Goal: Information Seeking & Learning: Find specific page/section

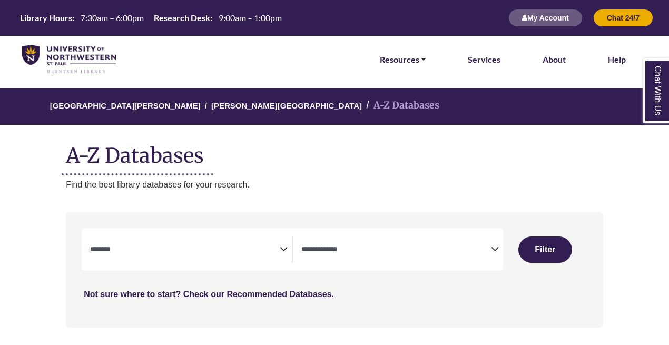
select select "Database Subject Filter"
select select "Database Types Filter"
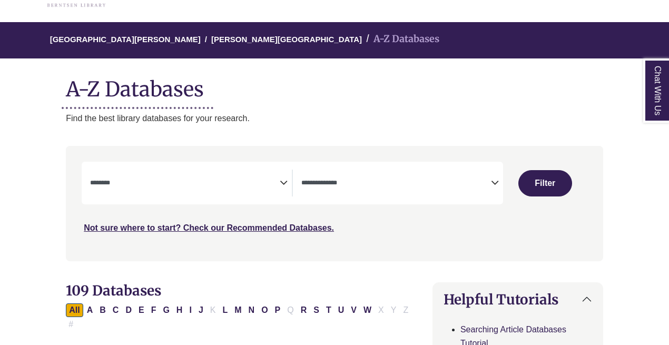
scroll to position [72, 0]
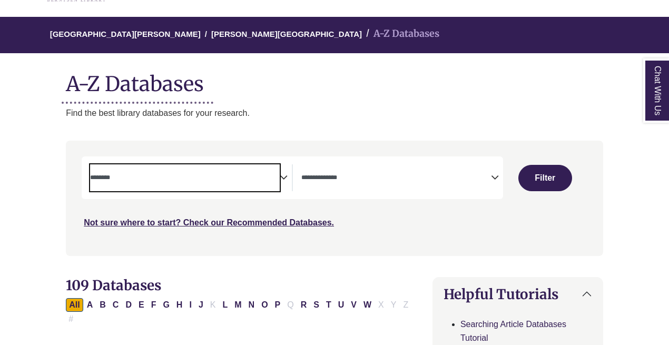
click at [169, 176] on textarea "Search" at bounding box center [185, 178] width 190 height 8
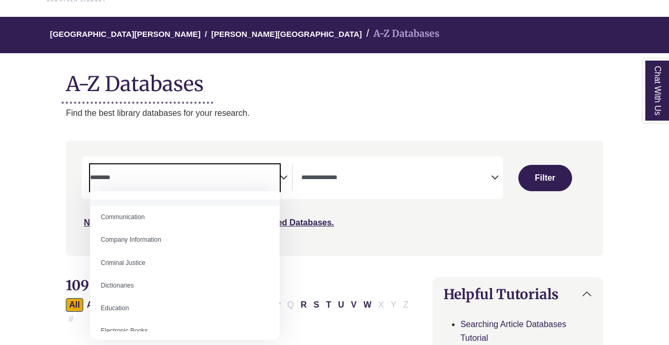
scroll to position [201, 0]
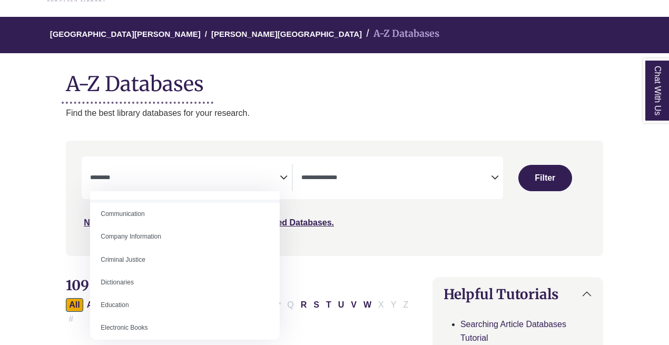
click at [397, 106] on p "Find the best library databases for your research." at bounding box center [334, 113] width 537 height 14
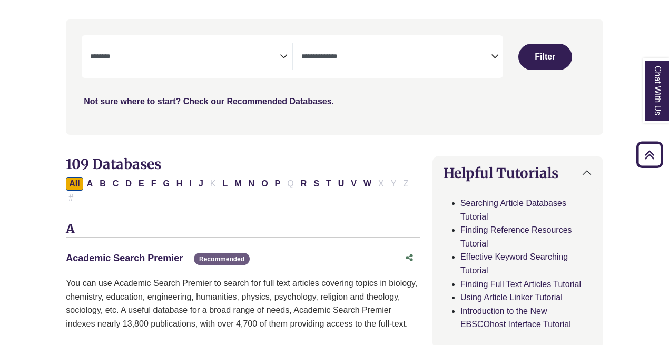
scroll to position [87, 0]
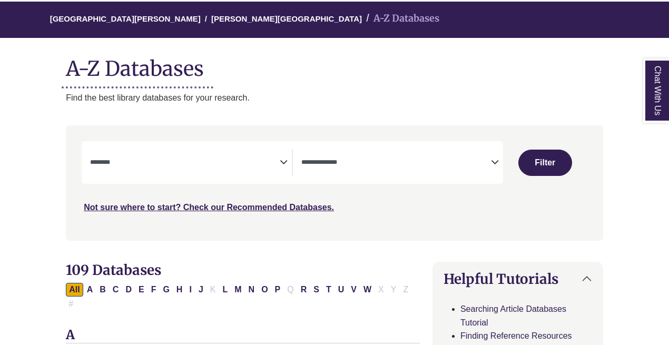
click at [277, 162] on textarea "Search" at bounding box center [185, 163] width 190 height 8
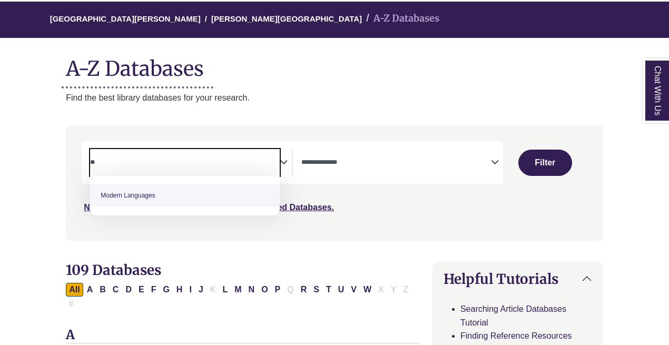
type textarea "*"
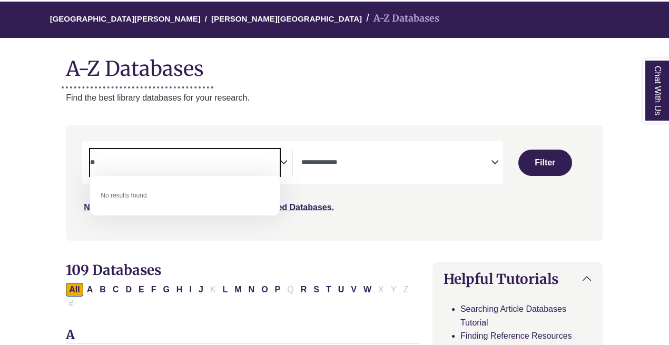
type textarea "*"
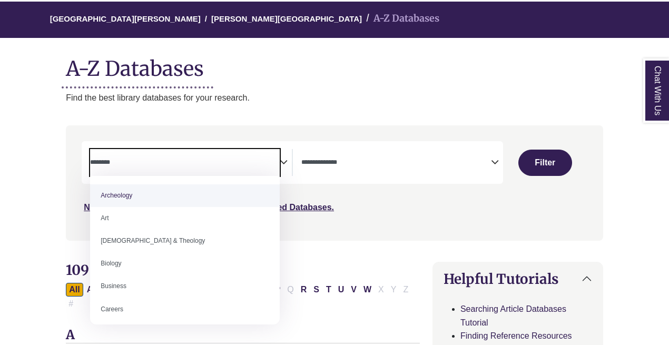
click at [338, 165] on textarea "Search" at bounding box center [396, 163] width 190 height 8
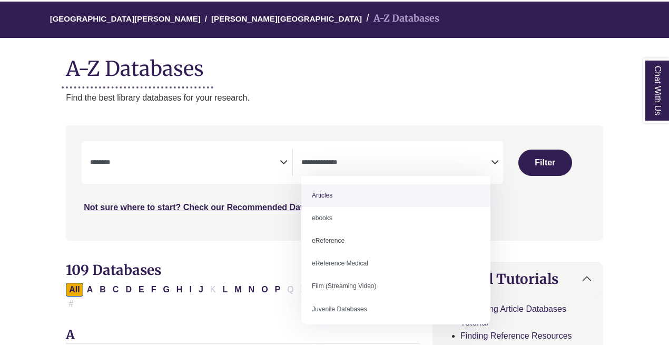
select select "*****"
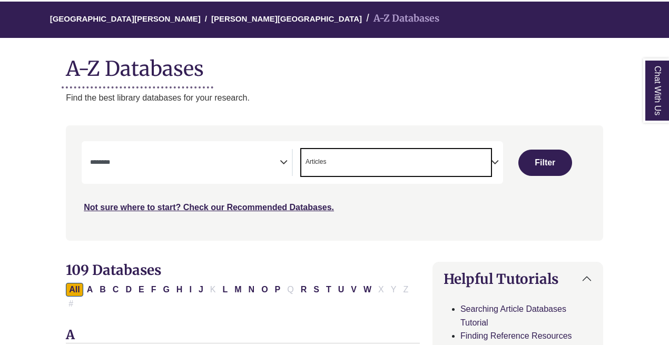
scroll to position [111, 0]
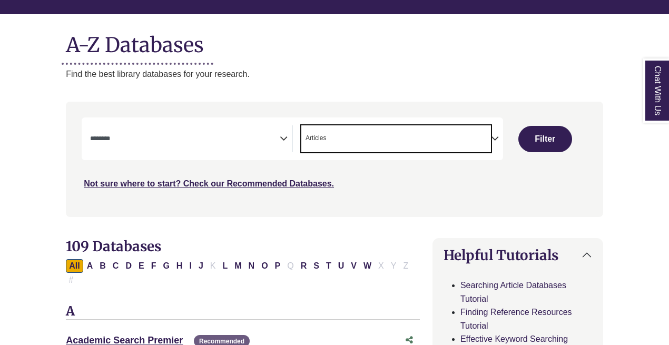
click at [279, 144] on span "Search filters" at bounding box center [185, 138] width 190 height 27
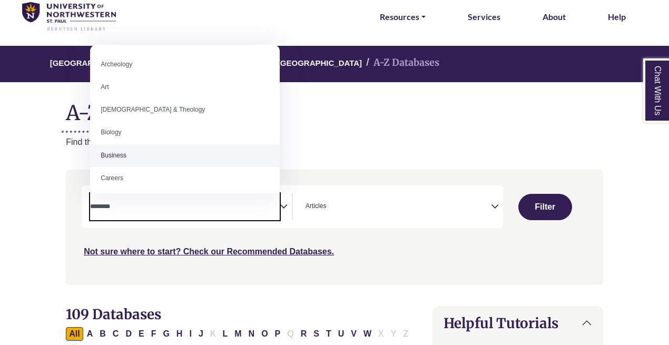
scroll to position [42, 0]
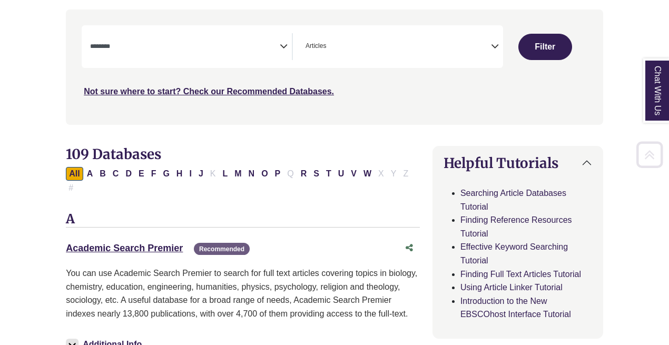
scroll to position [207, 0]
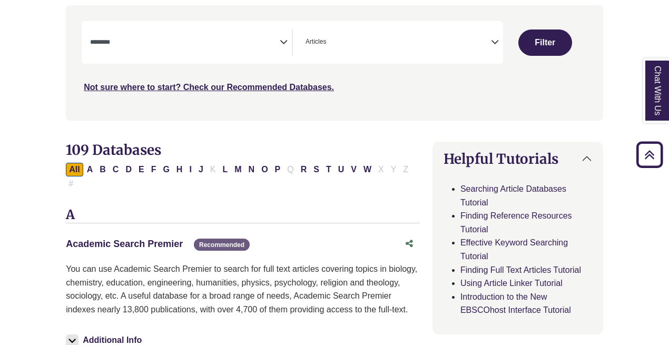
click at [154, 239] on link "Academic Search Premier This link opens in a new window" at bounding box center [124, 244] width 117 height 11
